Goal: Check status: Check status

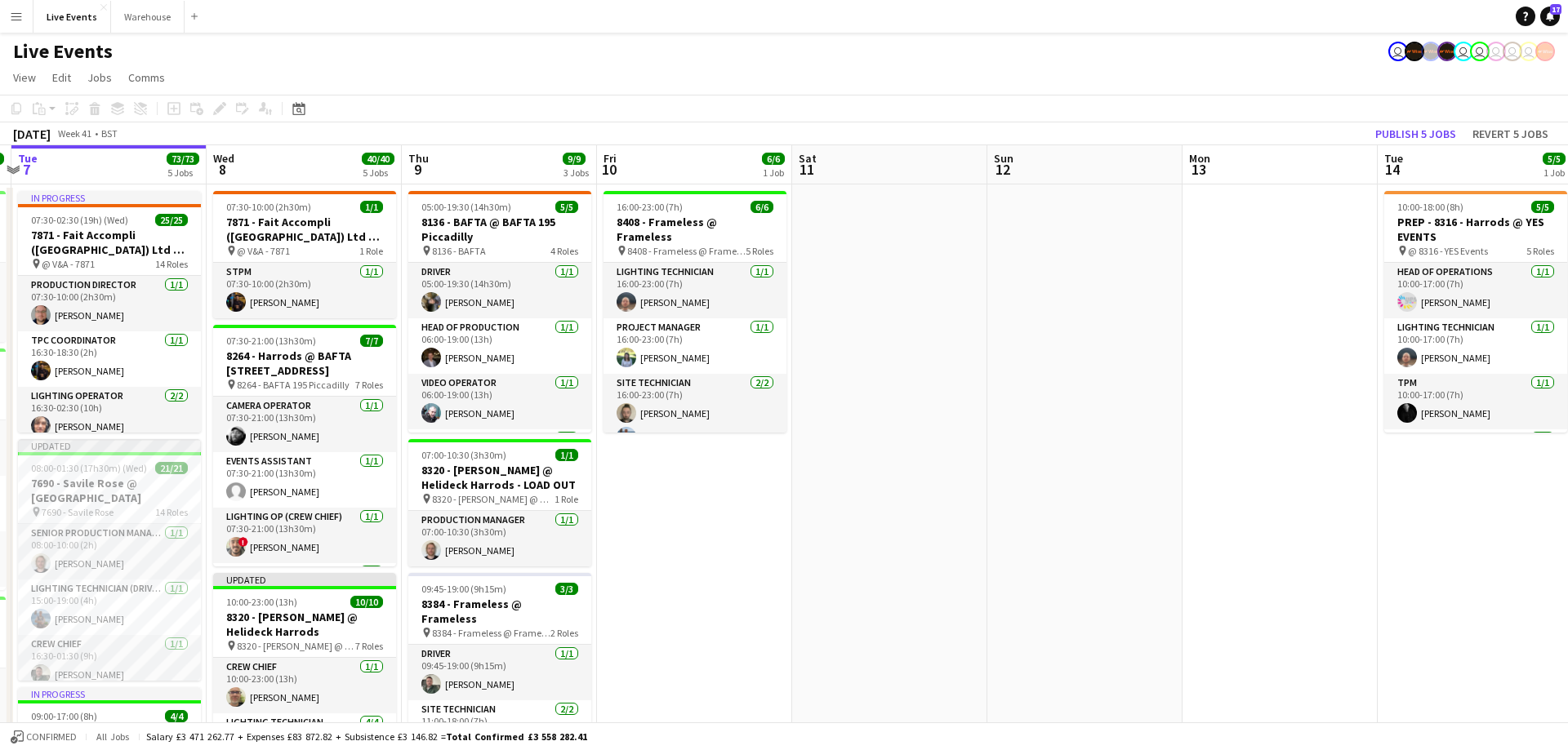
drag, startPoint x: 1021, startPoint y: 170, endPoint x: 376, endPoint y: 189, distance: 645.3
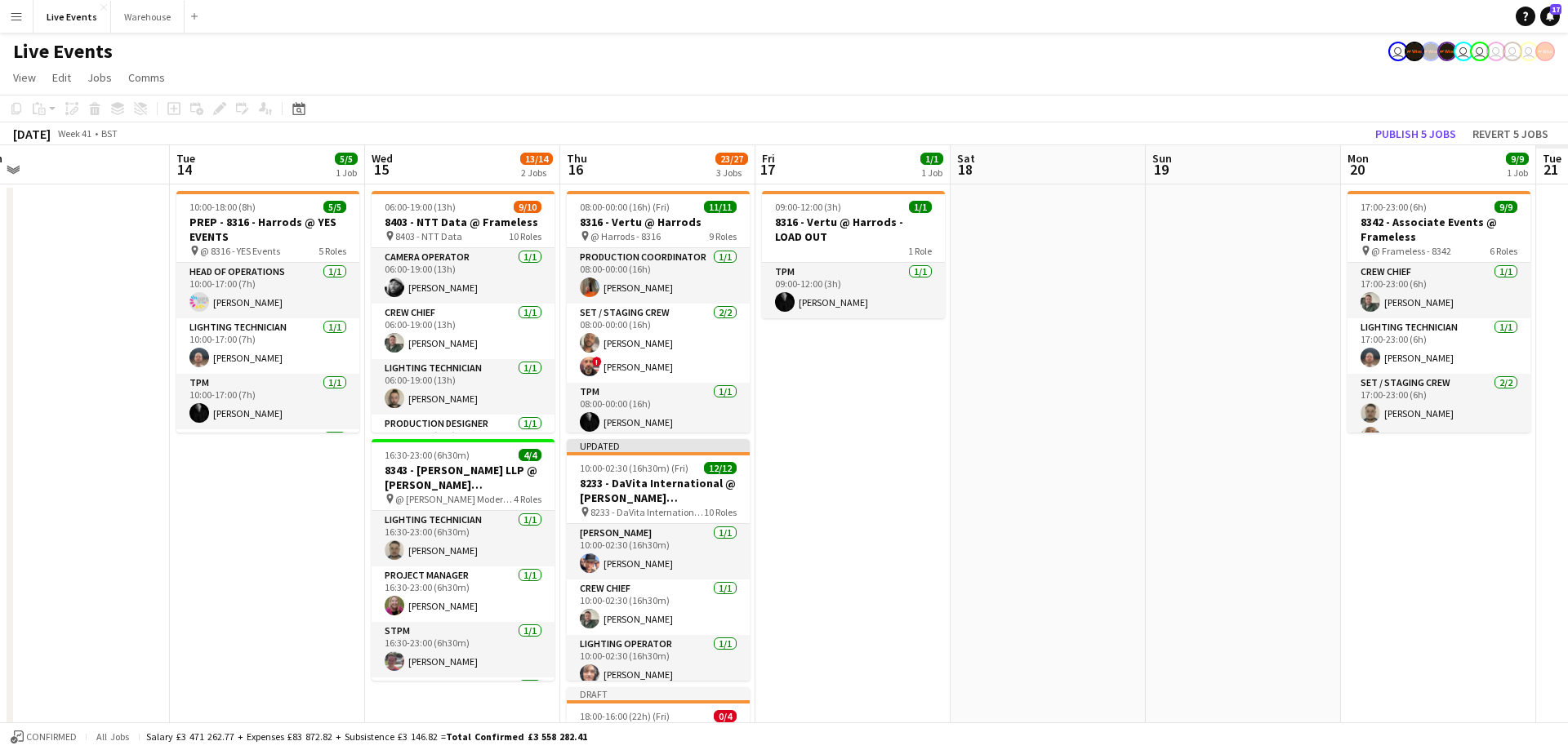
drag, startPoint x: 1050, startPoint y: 164, endPoint x: 532, endPoint y: 174, distance: 518.1
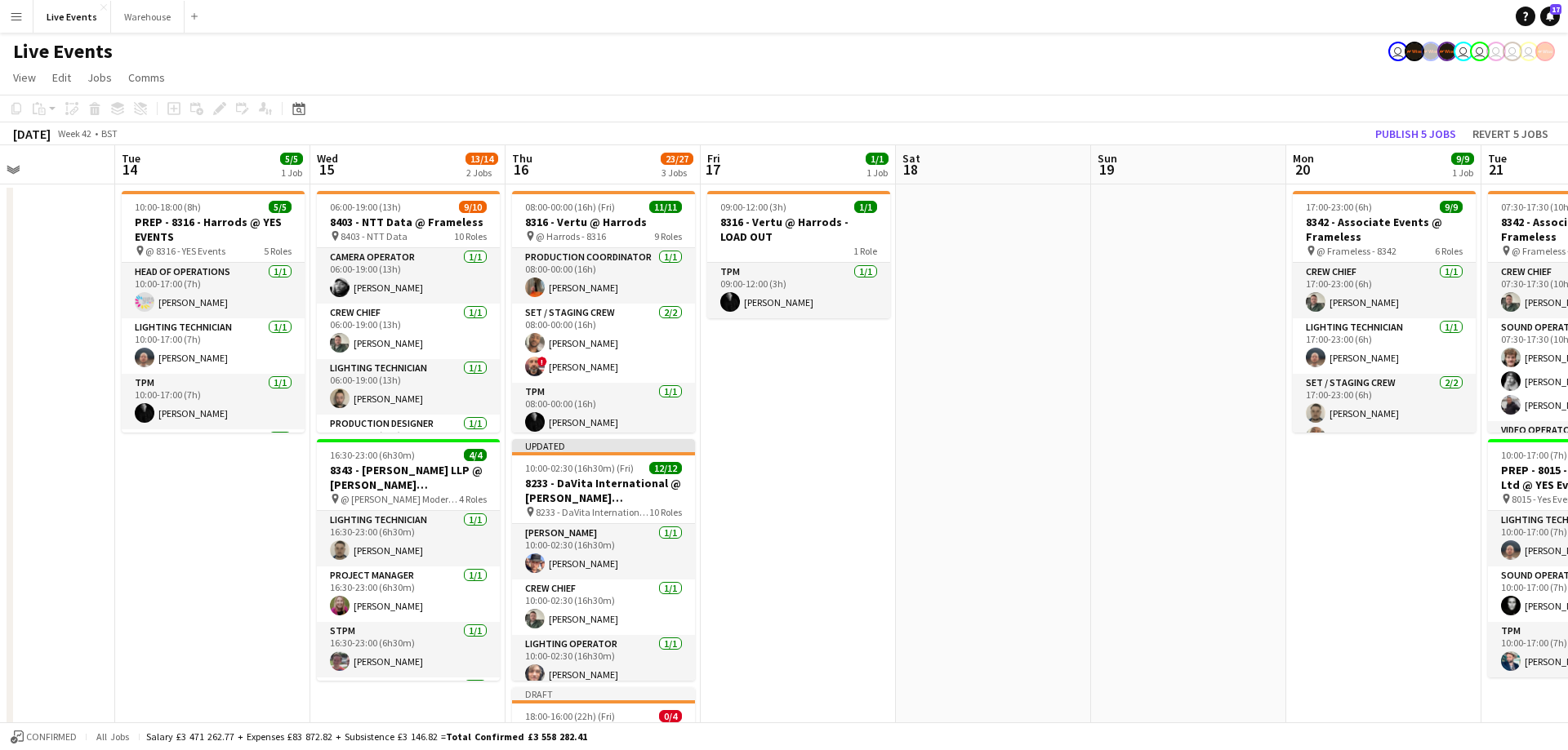
scroll to position [0, 478]
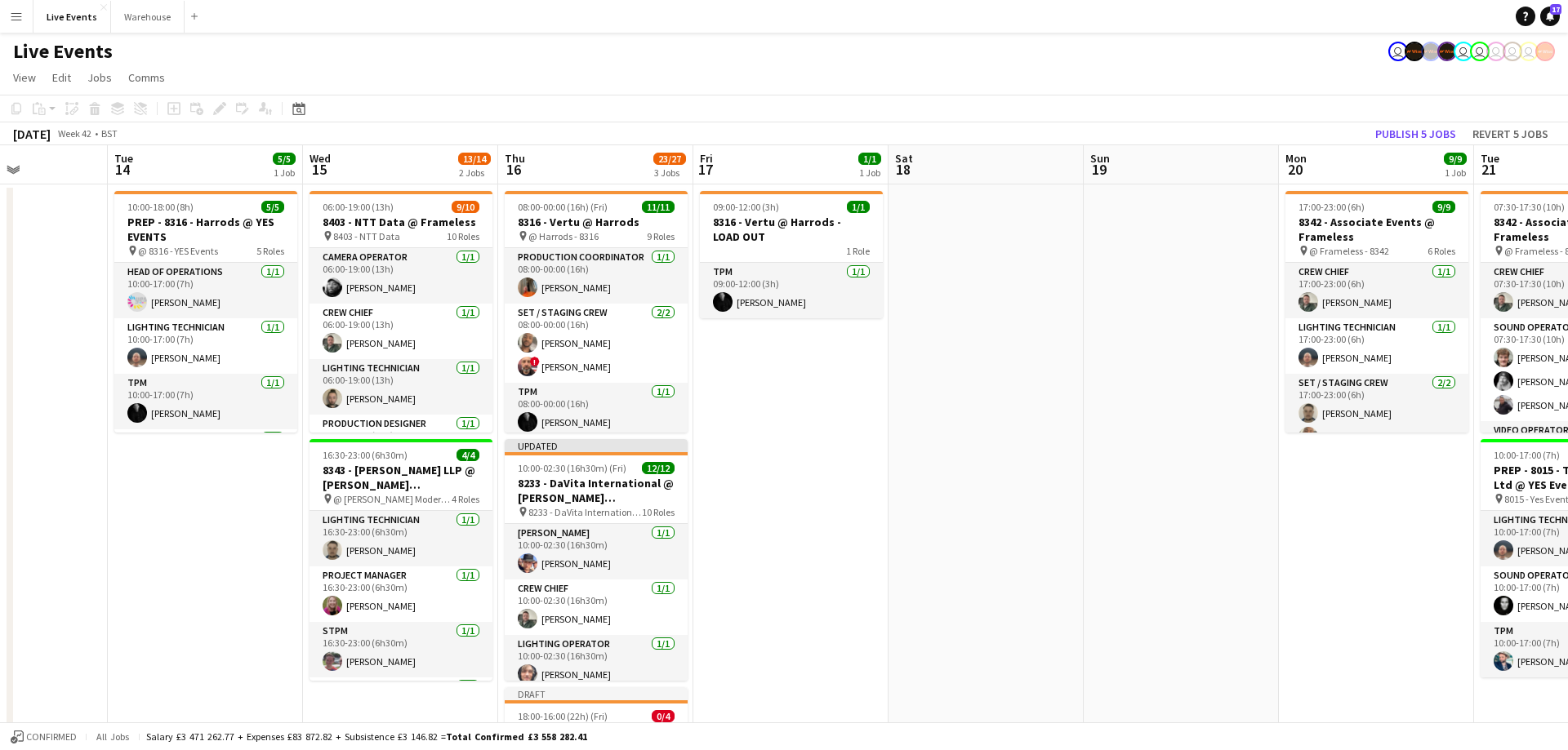
drag, startPoint x: 740, startPoint y: 177, endPoint x: 581, endPoint y: 171, distance: 159.1
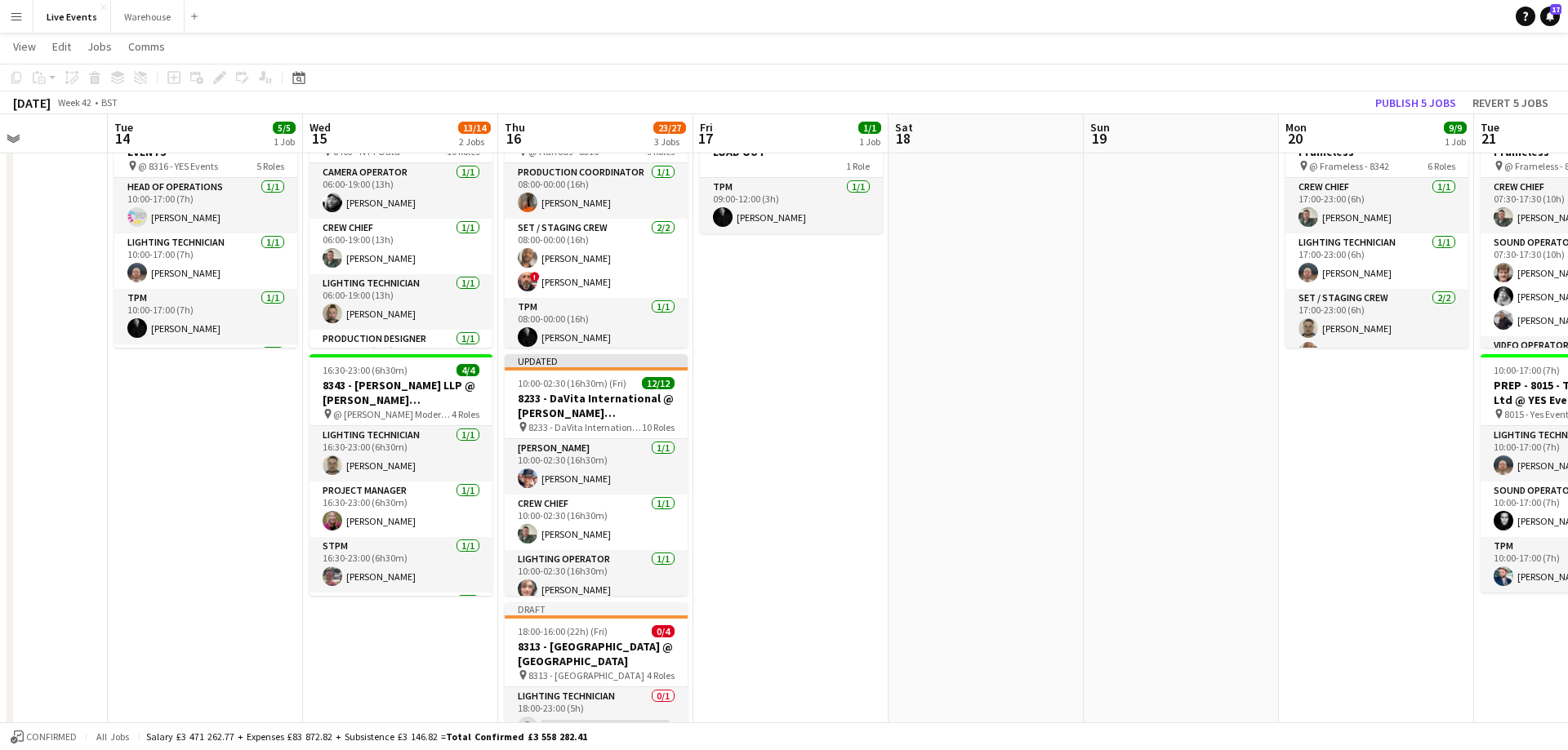
scroll to position [0, 0]
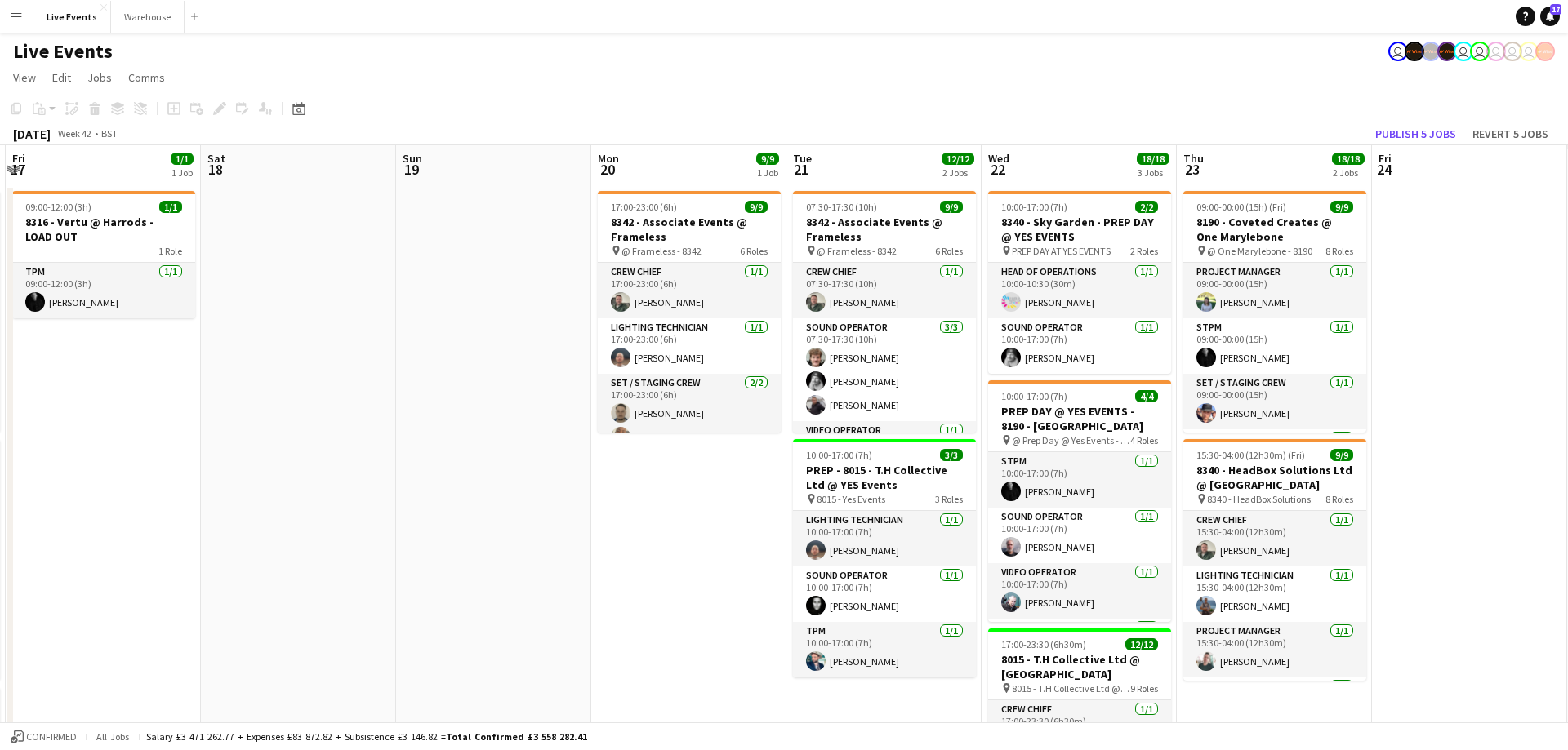
drag, startPoint x: 1006, startPoint y: 187, endPoint x: 386, endPoint y: 190, distance: 620.0
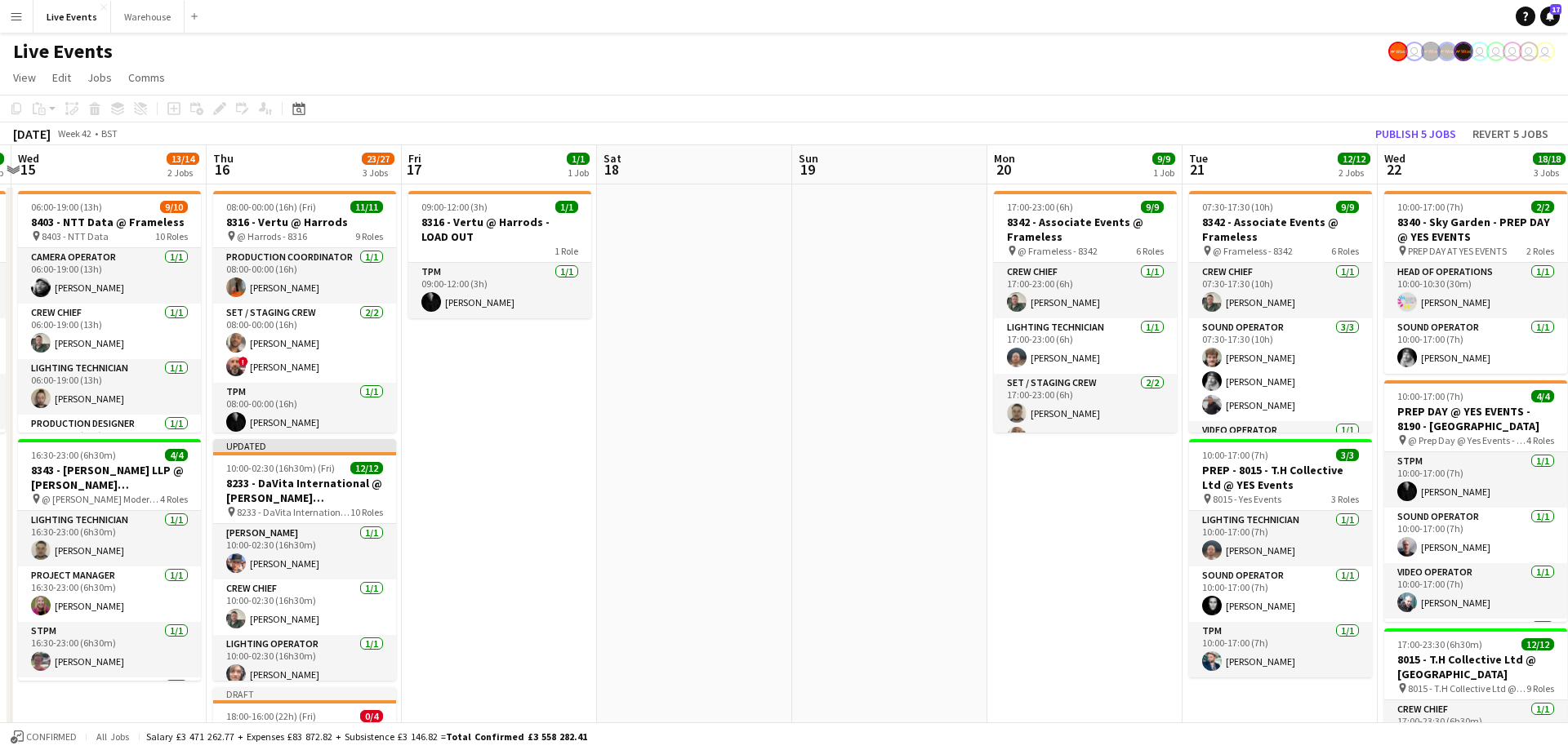
drag, startPoint x: 887, startPoint y: 164, endPoint x: 1366, endPoint y: 176, distance: 479.2
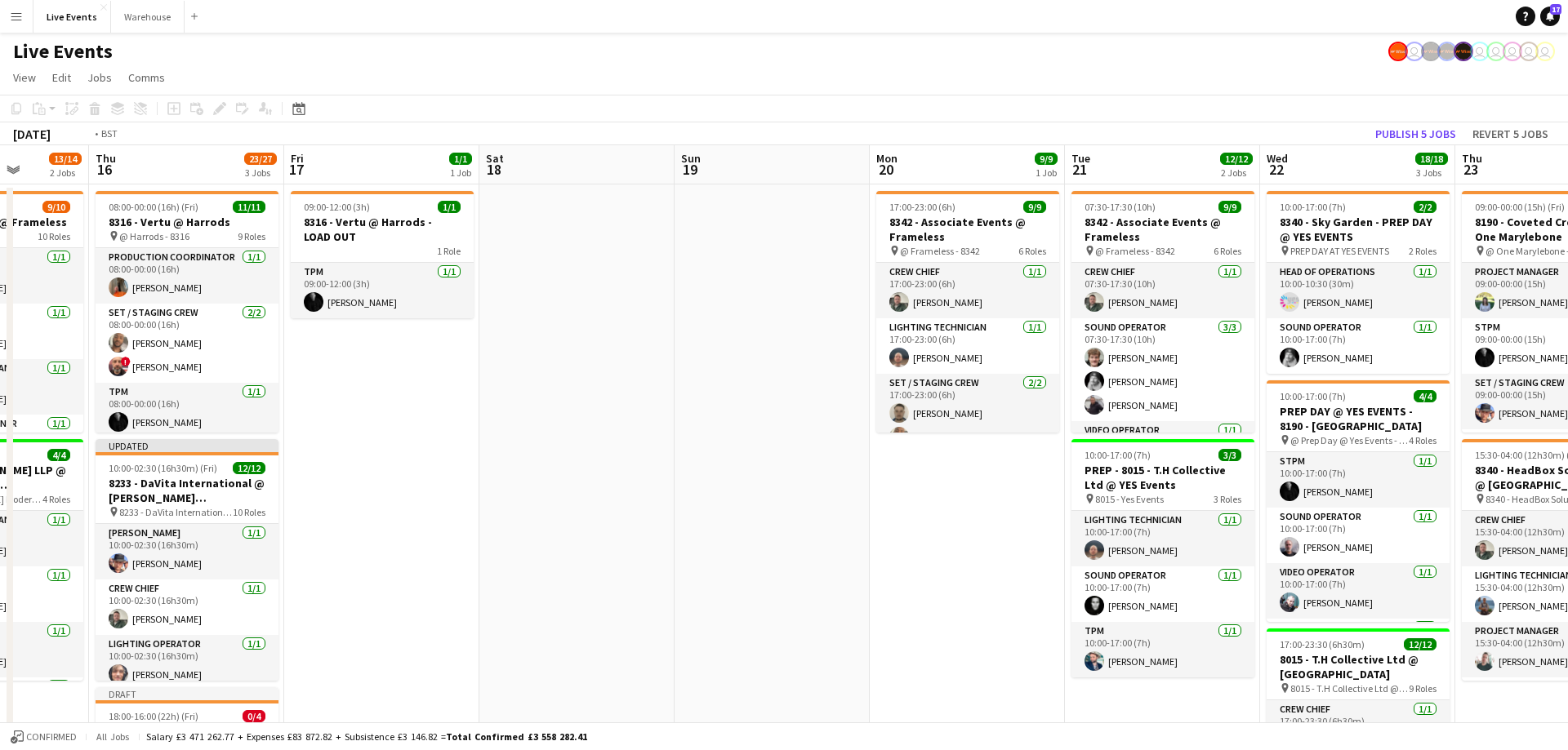
drag, startPoint x: 720, startPoint y: 167, endPoint x: 1168, endPoint y: 182, distance: 448.3
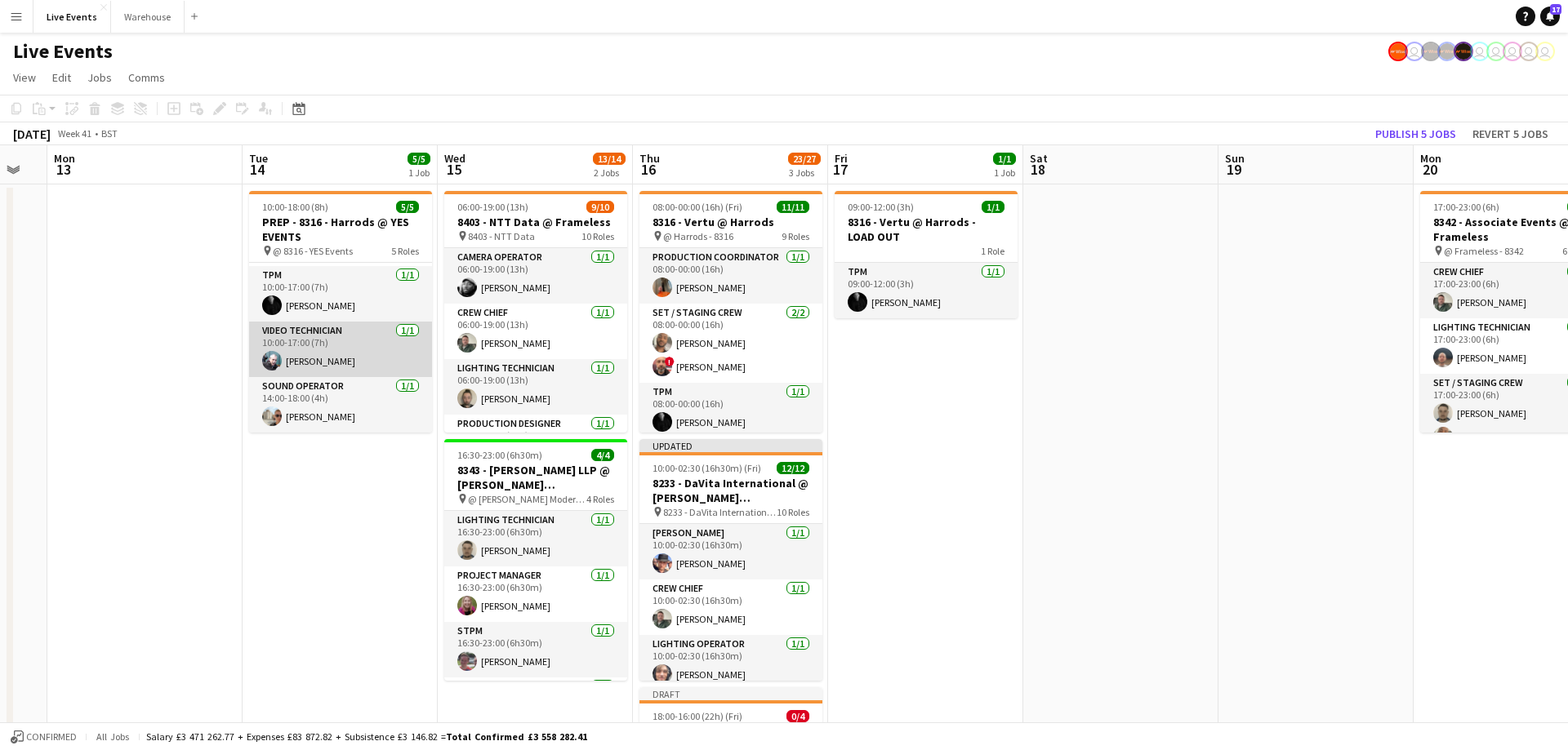
scroll to position [0, 0]
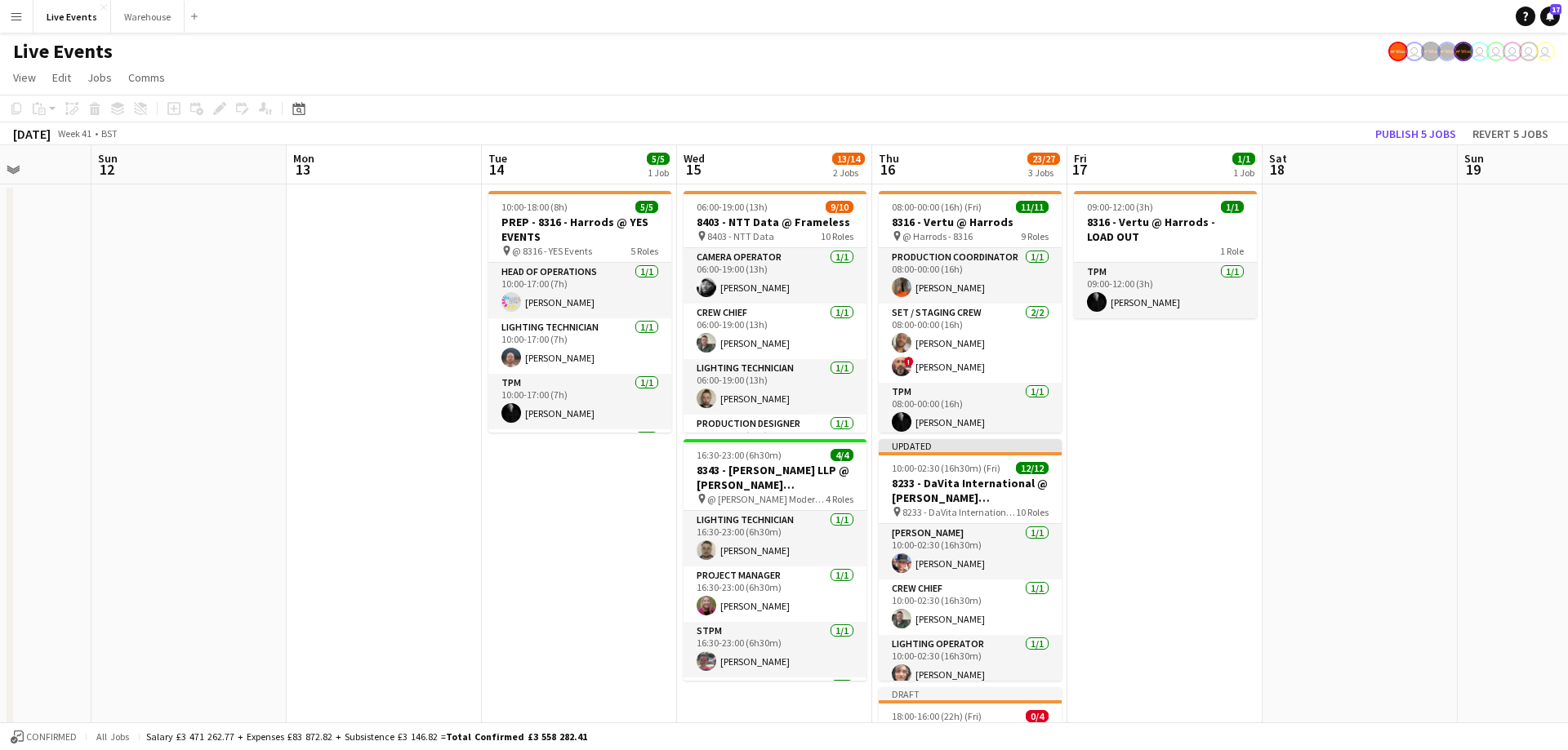
drag, startPoint x: 349, startPoint y: 177, endPoint x: 589, endPoint y: 174, distance: 240.0
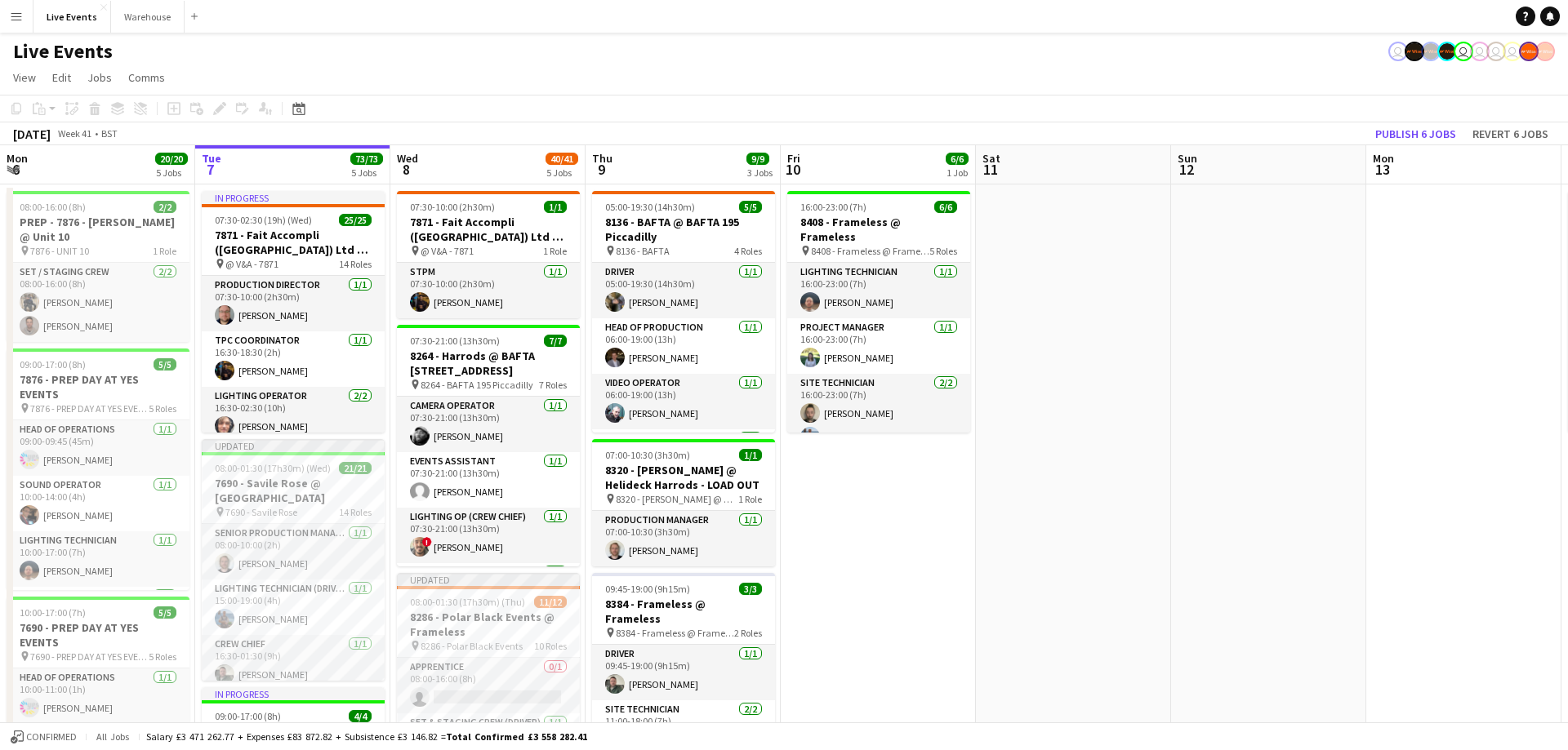
scroll to position [0, 657]
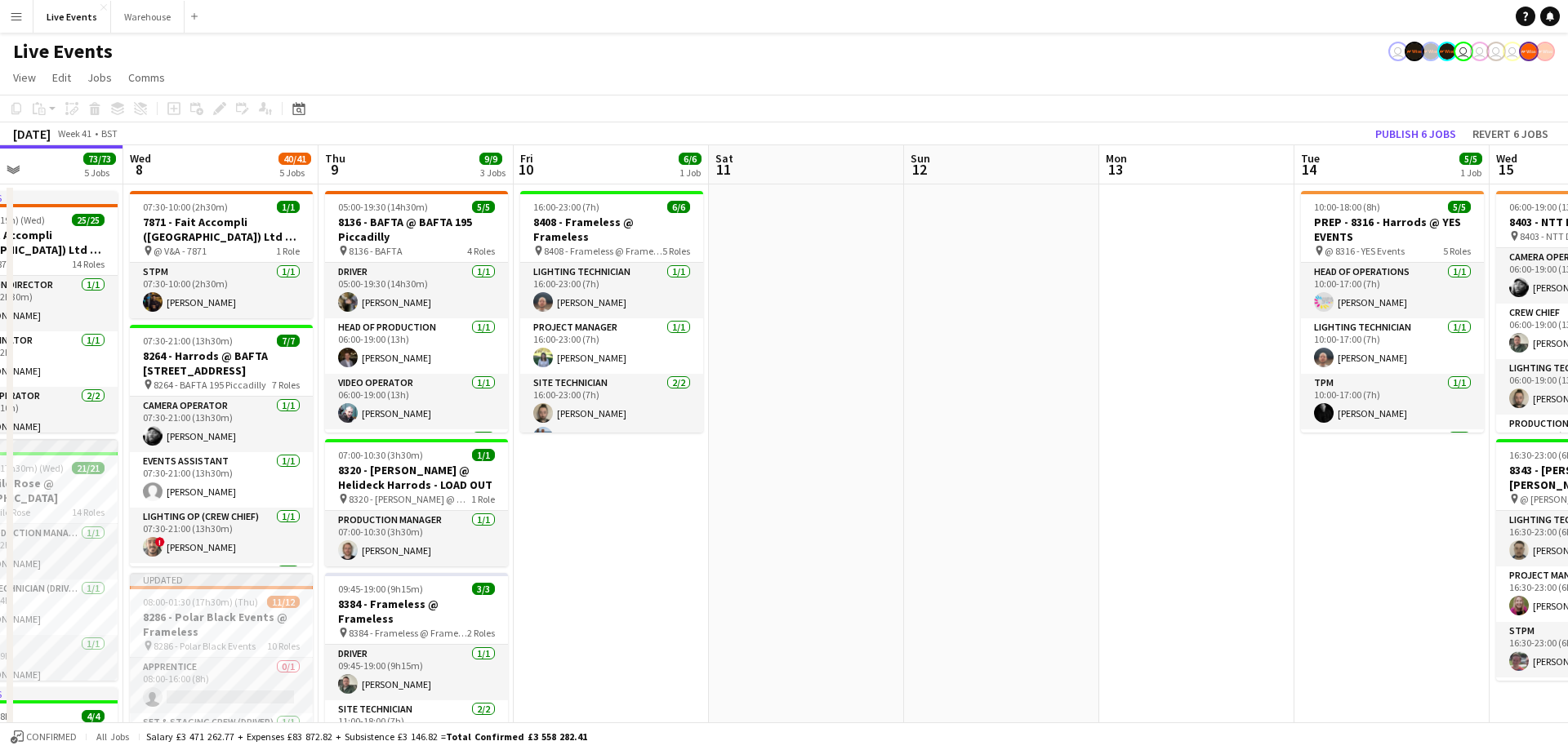
drag, startPoint x: 953, startPoint y: 167, endPoint x: 415, endPoint y: 179, distance: 538.1
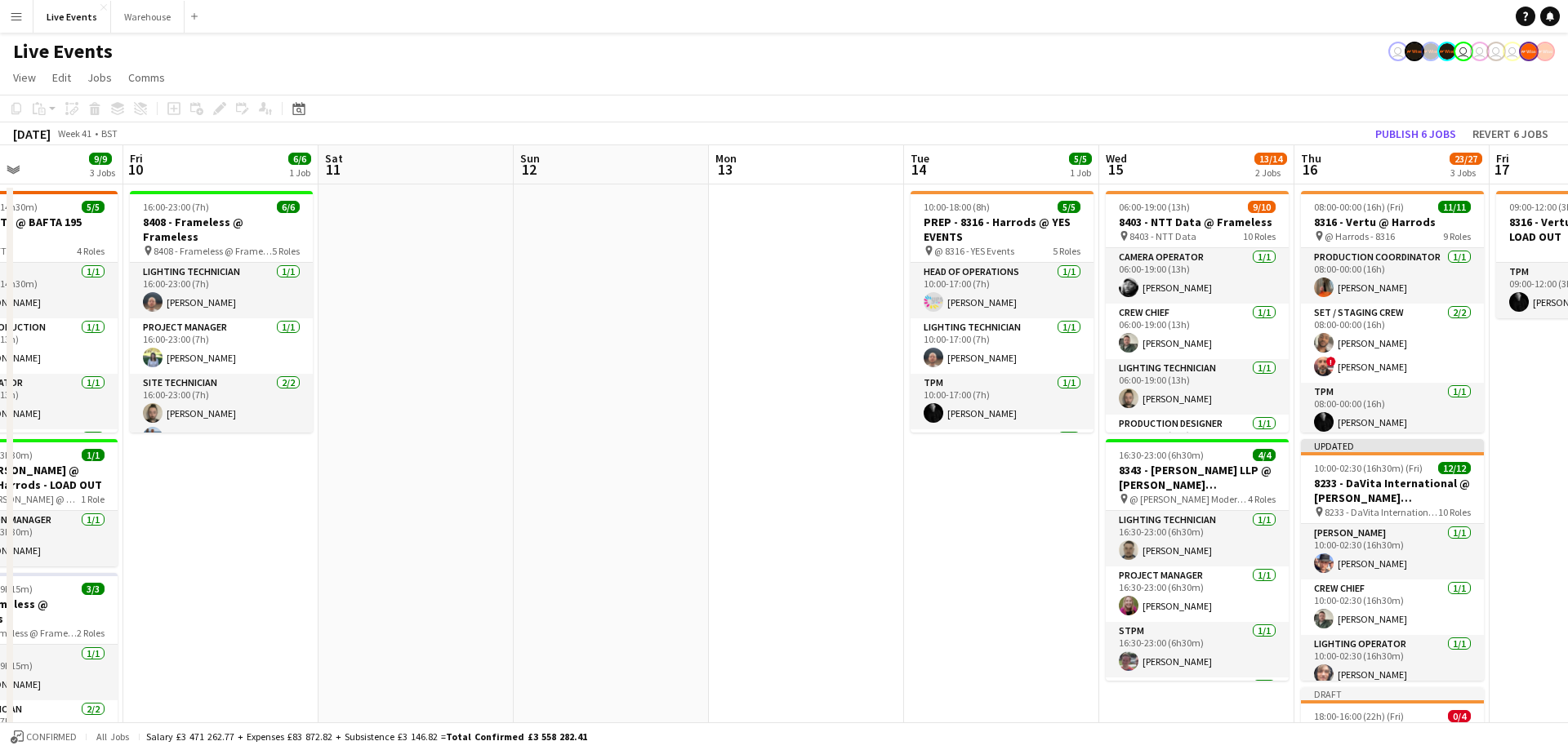
drag, startPoint x: 647, startPoint y: 191, endPoint x: 633, endPoint y: 189, distance: 14.1
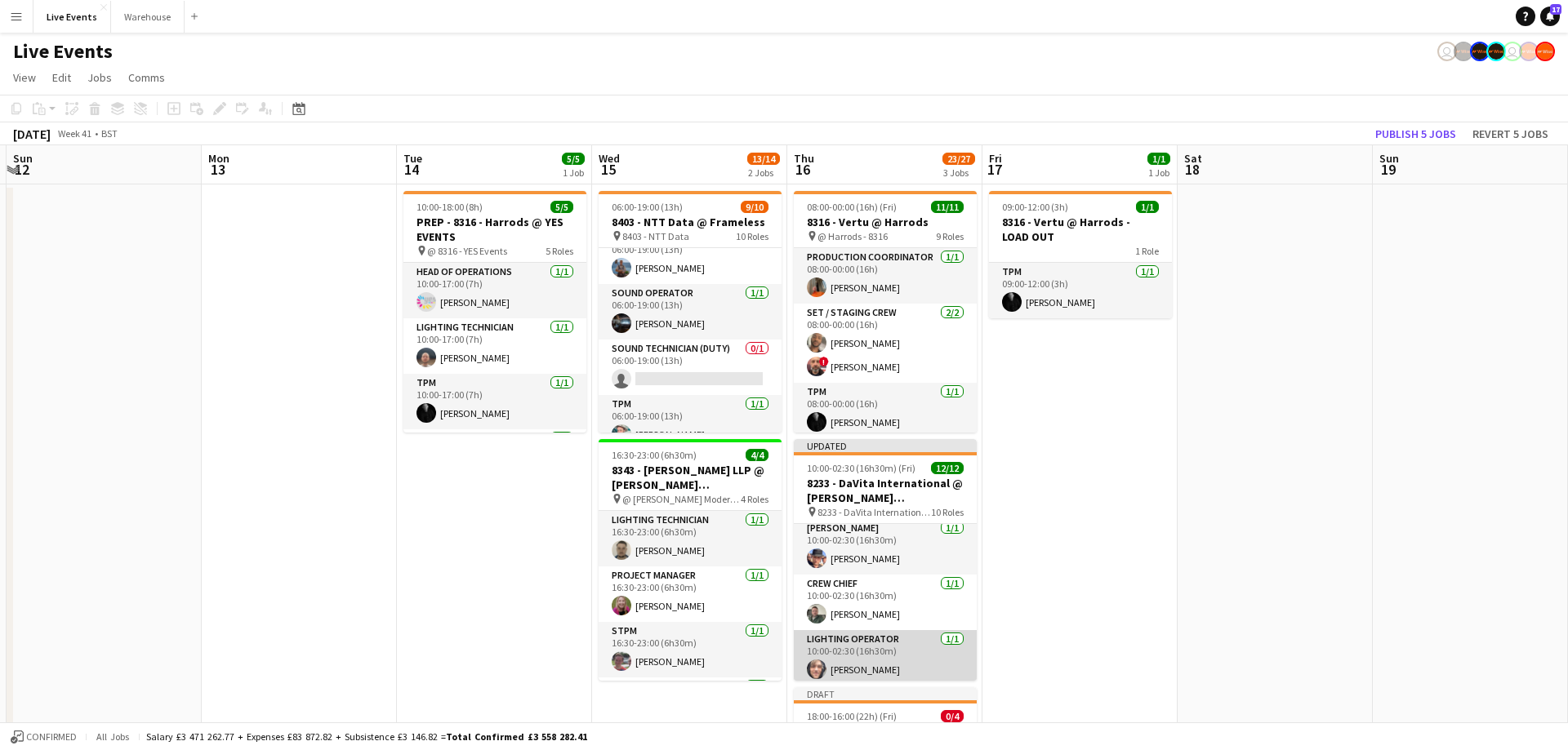
scroll to position [0, 0]
